Goal: Information Seeking & Learning: Learn about a topic

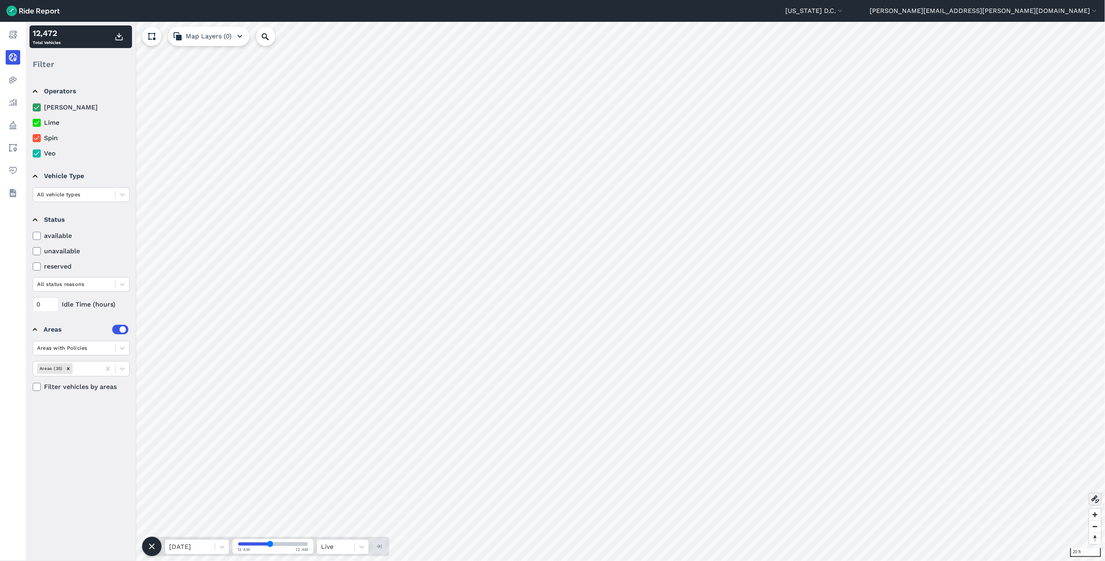
click at [1095, 497] on use at bounding box center [1095, 499] width 8 height 8
click at [1092, 499] on use at bounding box center [1095, 499] width 8 height 8
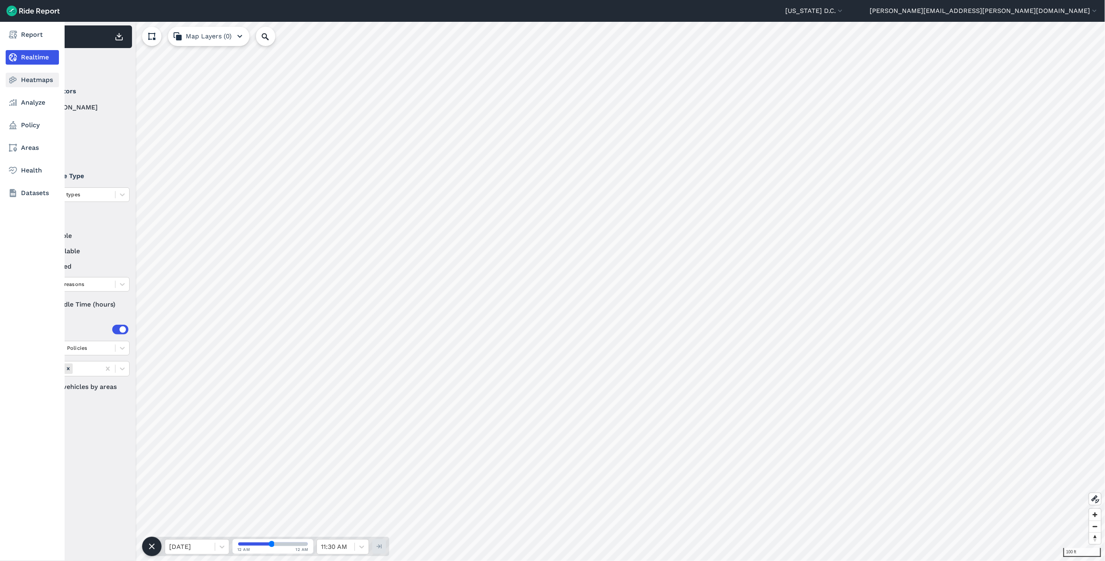
drag, startPoint x: 25, startPoint y: 77, endPoint x: 34, endPoint y: 78, distance: 9.3
click at [25, 77] on link "Heatmaps" at bounding box center [32, 80] width 53 height 15
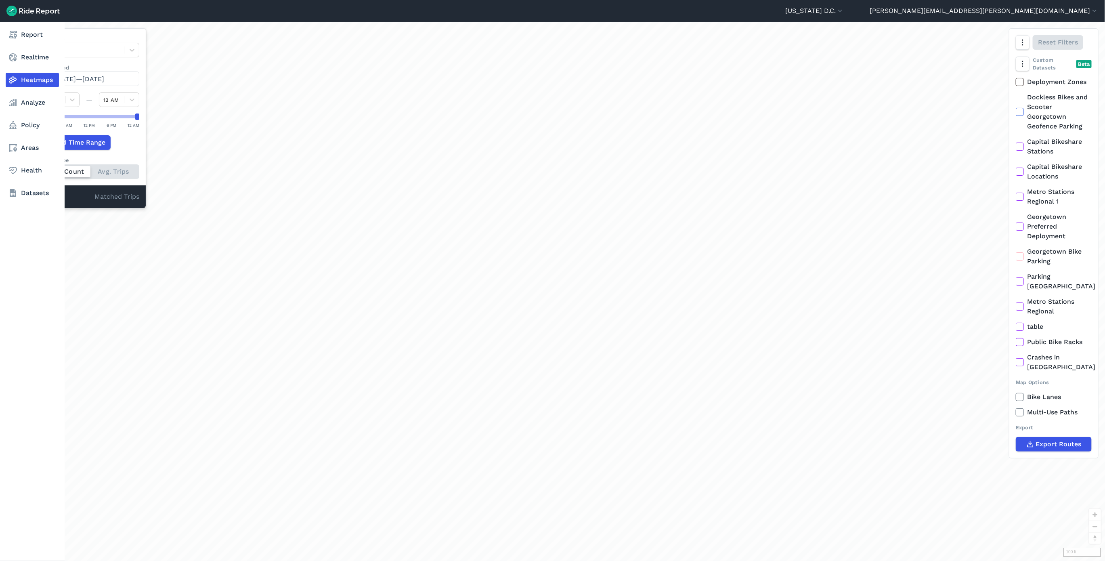
click at [34, 78] on link "Heatmaps" at bounding box center [32, 80] width 53 height 15
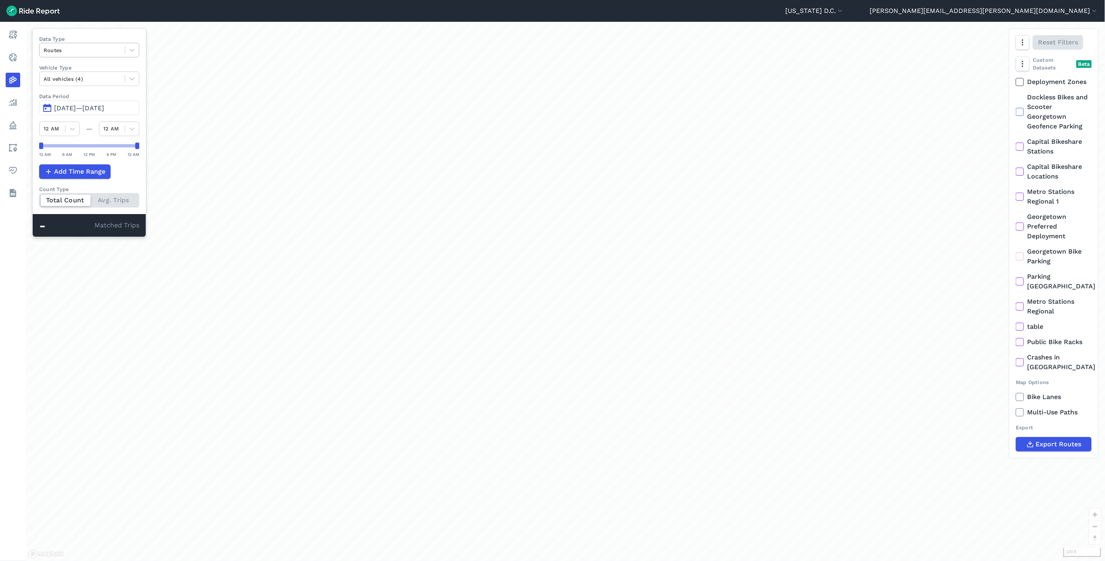
click at [121, 50] on div at bounding box center [82, 50] width 77 height 9
click at [98, 96] on div "Curb Events" at bounding box center [89, 98] width 100 height 14
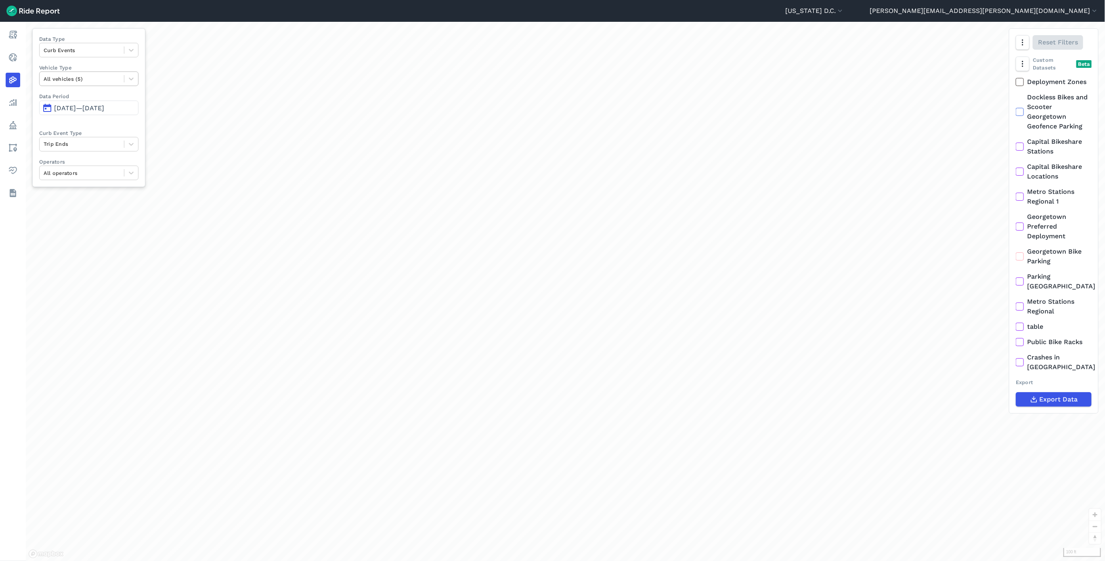
click at [94, 80] on div at bounding box center [82, 78] width 76 height 9
click at [101, 77] on div at bounding box center [82, 78] width 76 height 9
click at [98, 107] on span "May 14, 2025—Aug 12, 2025" at bounding box center [79, 108] width 50 height 8
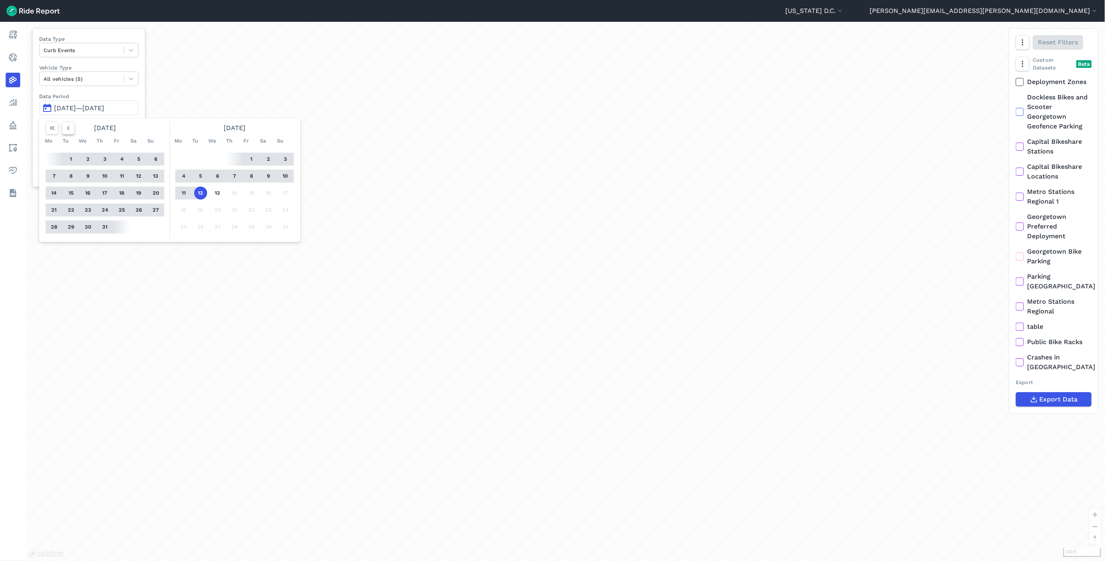
click at [72, 129] on icon "button" at bounding box center [68, 128] width 8 height 8
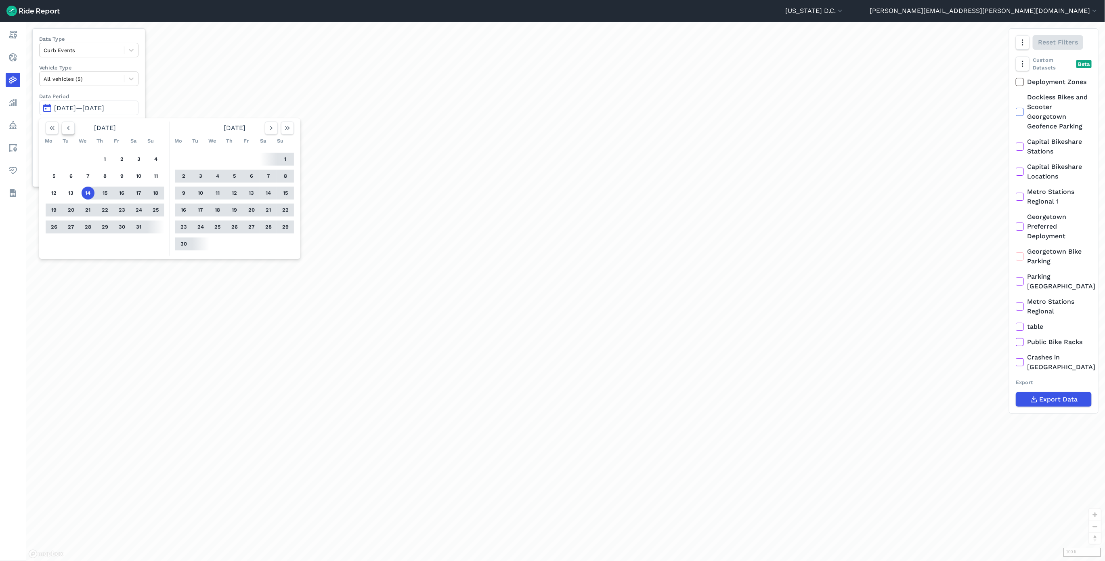
click at [72, 129] on icon "button" at bounding box center [68, 128] width 8 height 8
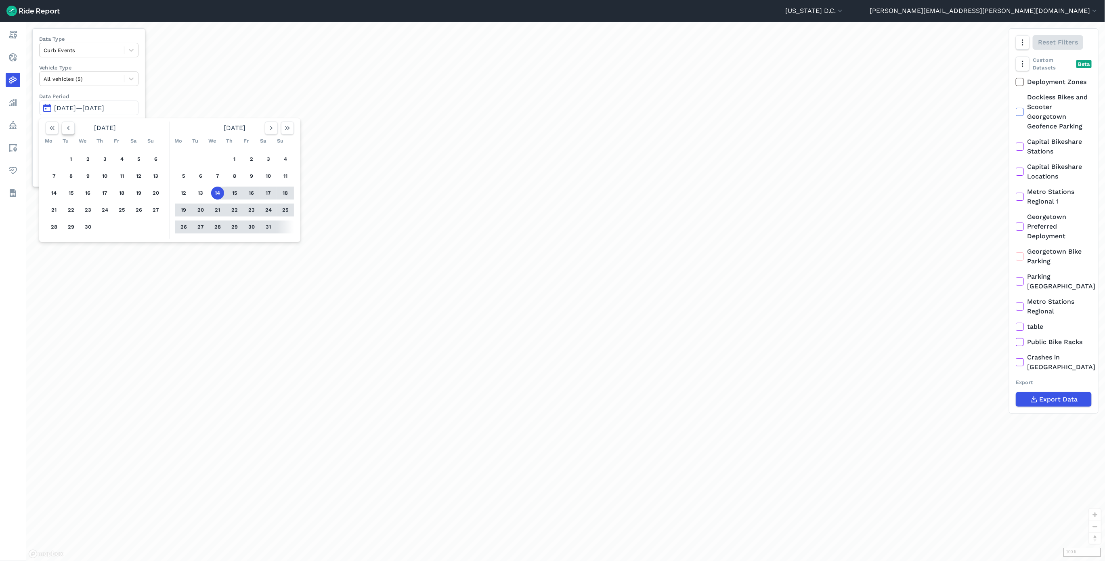
click at [72, 129] on icon "button" at bounding box center [68, 128] width 8 height 8
click at [267, 160] on button "1" at bounding box center [268, 159] width 13 height 13
click at [183, 247] on button "31" at bounding box center [183, 243] width 13 height 13
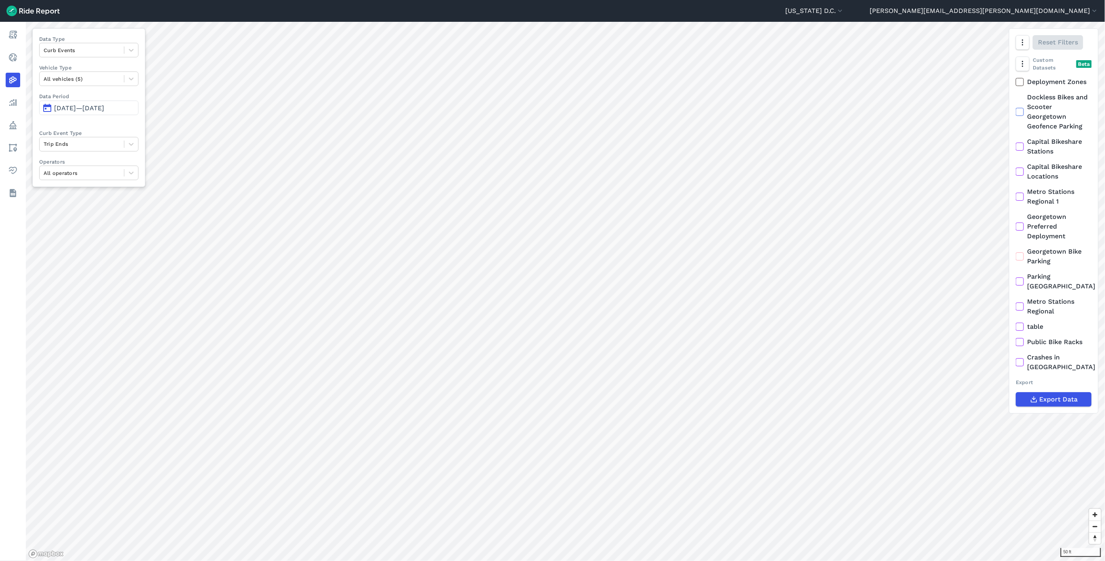
click at [101, 111] on span "Mar 1, 2025—Mar 31, 2025" at bounding box center [79, 108] width 50 height 8
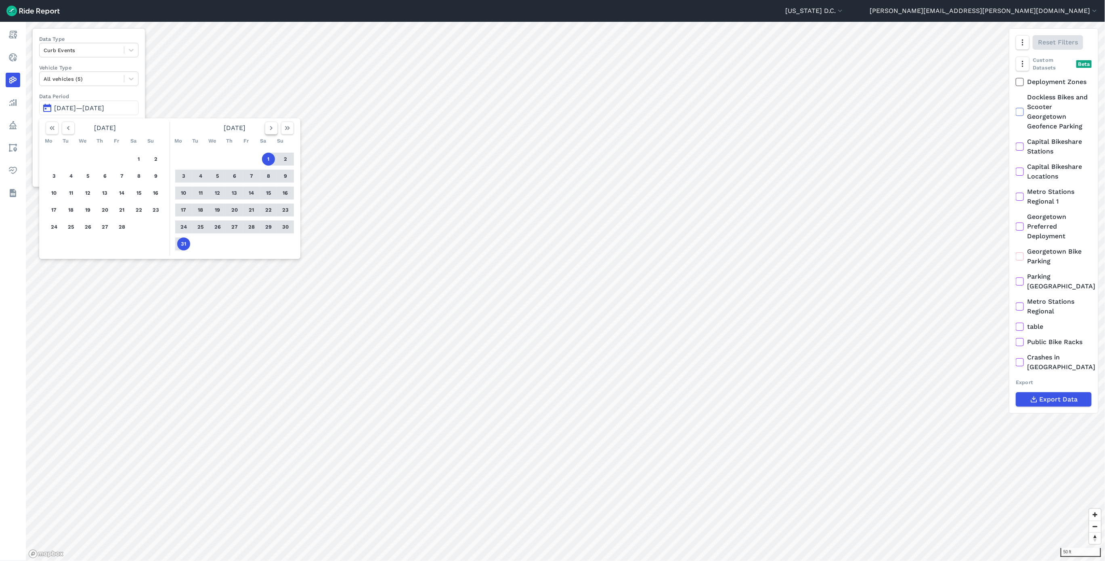
click at [273, 123] on button "button" at bounding box center [271, 128] width 13 height 13
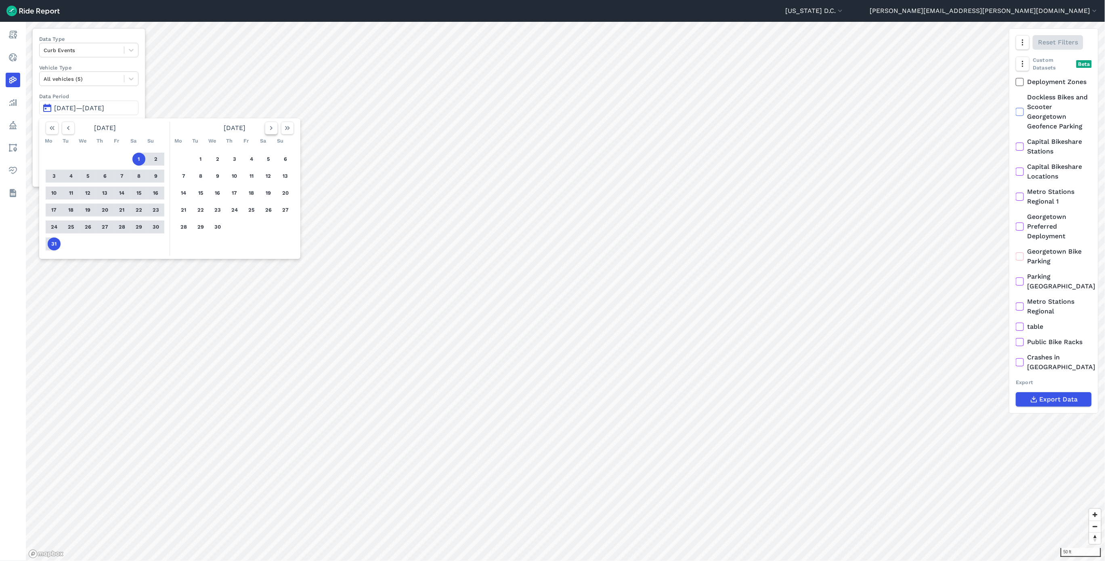
click at [270, 128] on icon "button" at bounding box center [271, 128] width 8 height 8
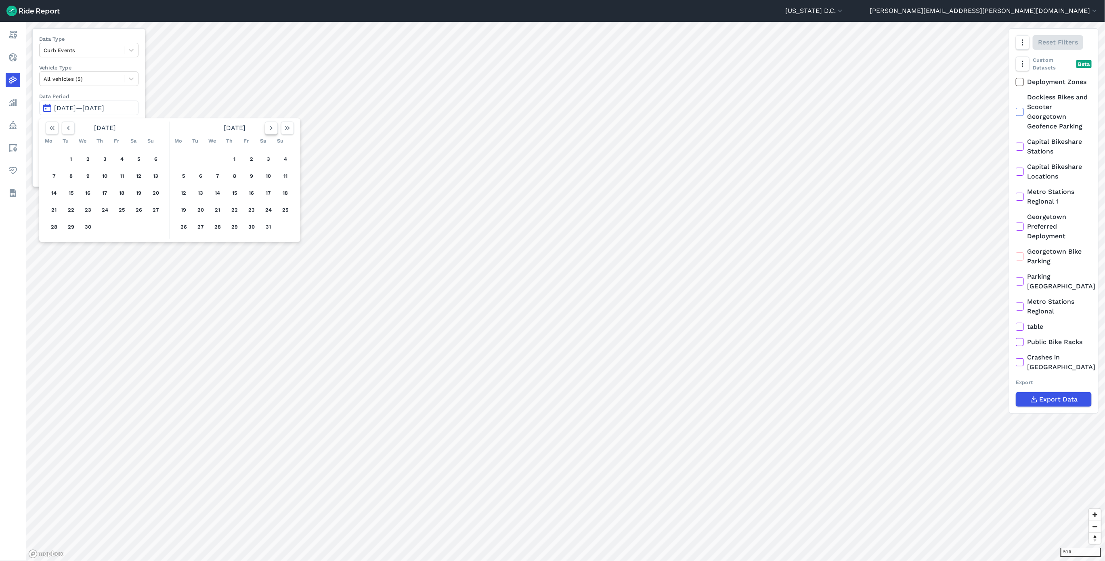
click at [270, 128] on icon "button" at bounding box center [271, 128] width 8 height 8
click at [262, 132] on div "June 2025" at bounding box center [234, 128] width 125 height 13
click at [272, 129] on use "button" at bounding box center [271, 128] width 2 height 4
click at [249, 158] on button "1" at bounding box center [251, 159] width 13 height 13
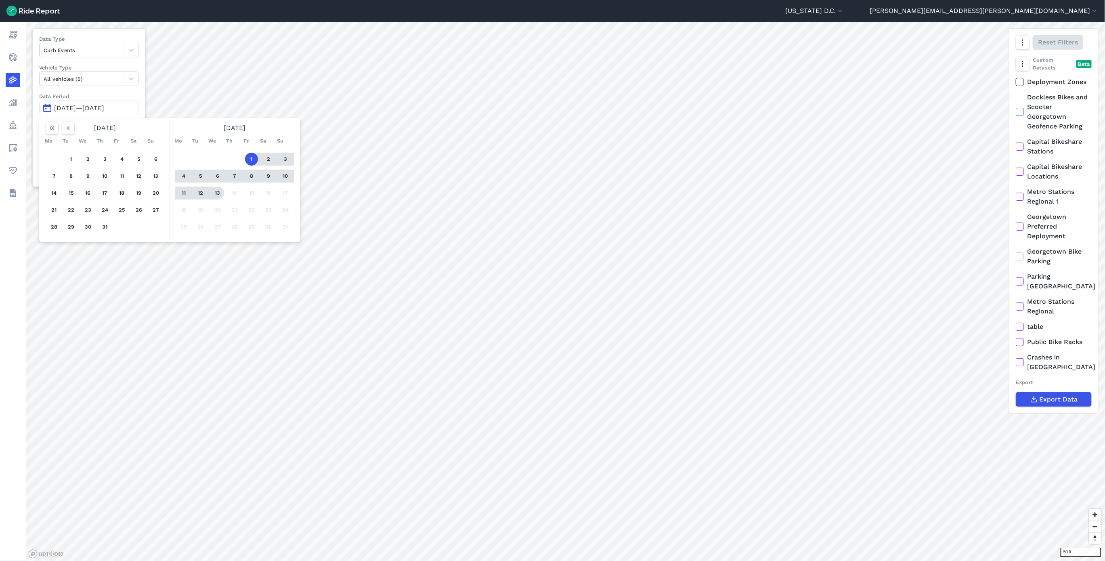
click at [220, 197] on button "13" at bounding box center [217, 193] width 13 height 13
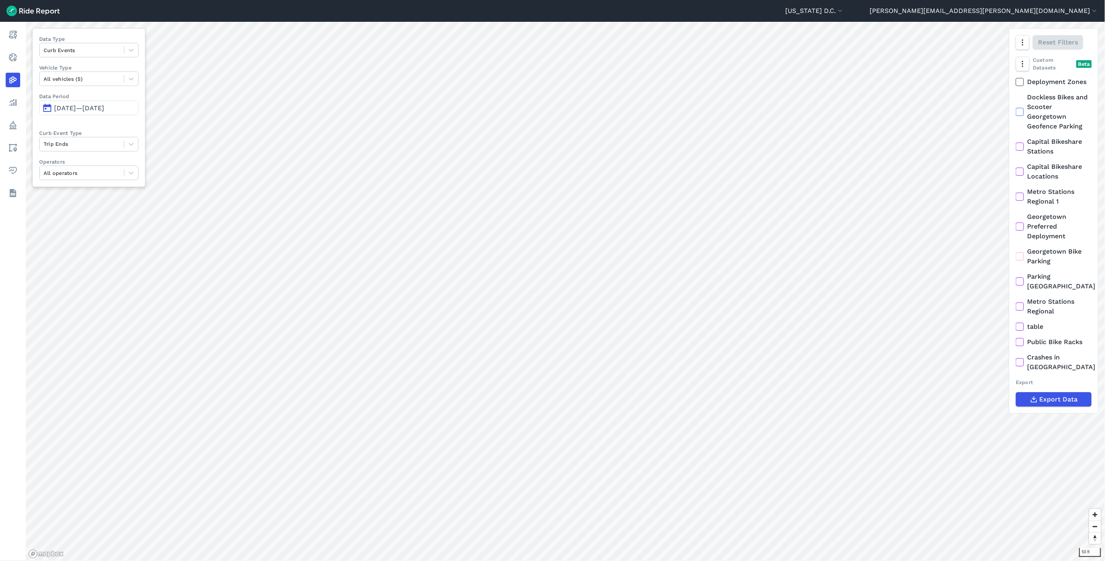
click at [104, 105] on span "Aug 1, 2025—Aug 13, 2025" at bounding box center [79, 108] width 50 height 8
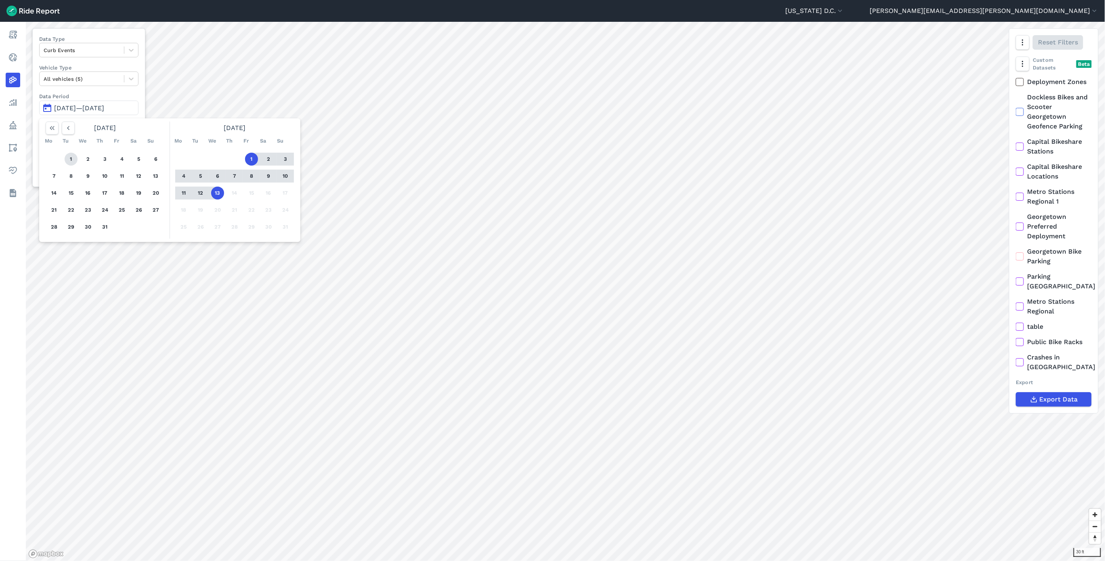
click at [75, 159] on button "1" at bounding box center [71, 159] width 13 height 13
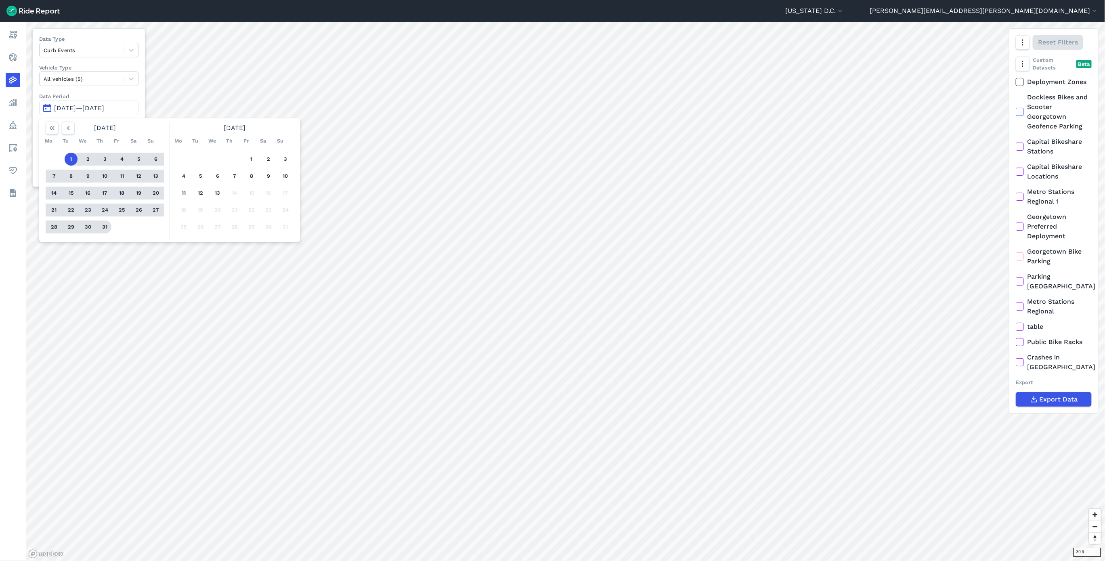
click at [104, 228] on button "31" at bounding box center [104, 226] width 13 height 13
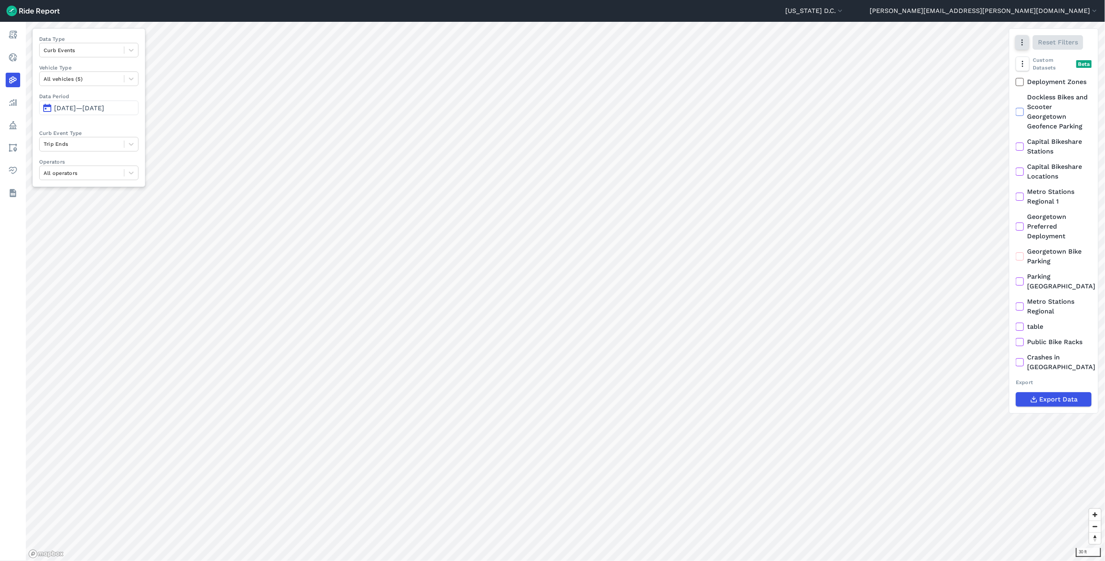
click at [1022, 44] on icon "button" at bounding box center [1022, 42] width 8 height 8
click at [969, 79] on label "Satellite" at bounding box center [979, 76] width 45 height 17
click at [957, 46] on input "Satellite" at bounding box center [957, 42] width 0 height 5
